Goal: Task Accomplishment & Management: Use online tool/utility

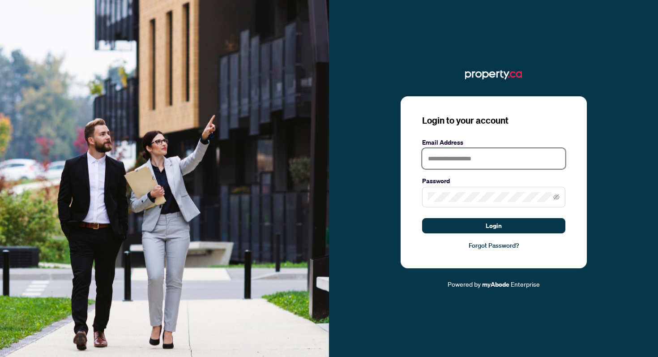
click at [460, 155] on input "text" at bounding box center [493, 158] width 143 height 21
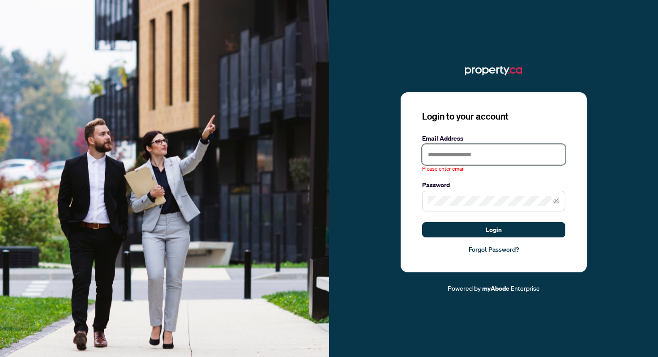
type input "**********"
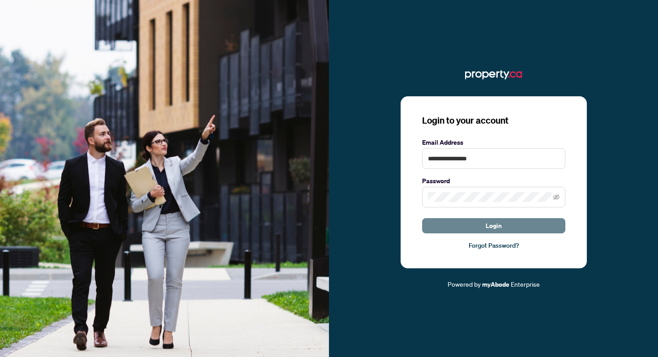
click at [484, 227] on button "Login" at bounding box center [493, 225] width 143 height 15
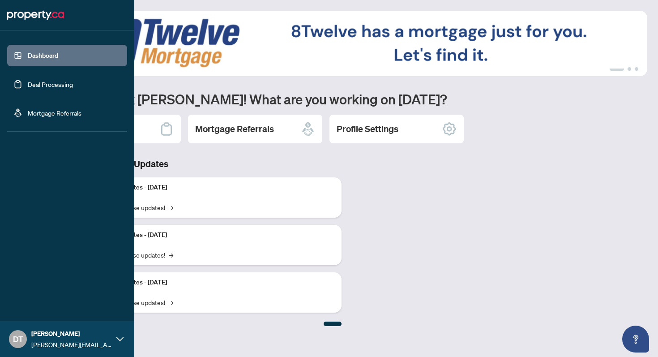
click at [44, 86] on link "Deal Processing" at bounding box center [50, 84] width 45 height 8
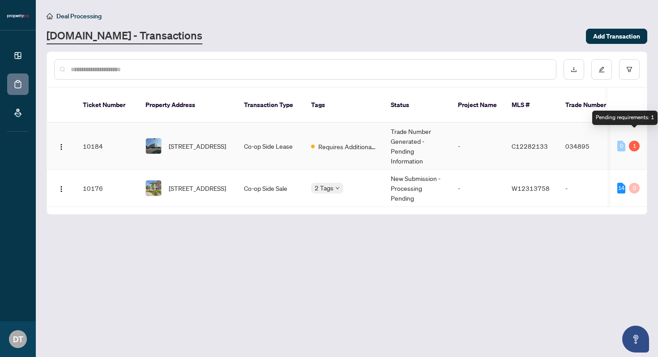
click at [632, 140] on div "1" at bounding box center [633, 145] width 11 height 11
click at [277, 136] on td "Co-op Side Lease" at bounding box center [270, 146] width 67 height 47
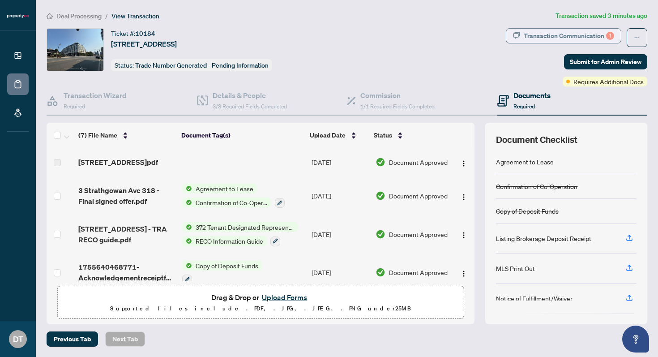
click at [555, 33] on div "Transaction Communication 1" at bounding box center [568, 36] width 90 height 14
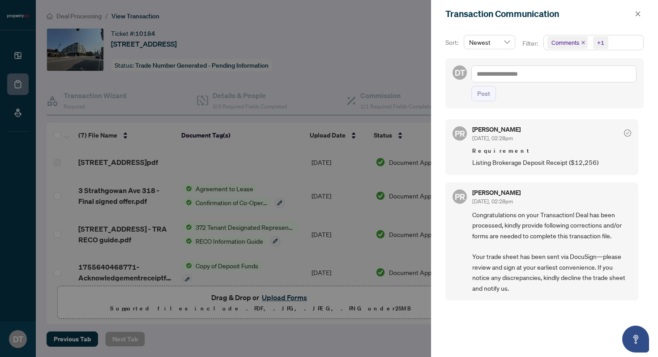
click at [532, 144] on div "[PERSON_NAME] [DATE], 02:28pm Requirement Listing Brokerage Deposit Receipt ($1…" at bounding box center [551, 146] width 159 height 41
click at [637, 16] on icon "close" at bounding box center [637, 14] width 6 height 6
